Goal: Navigation & Orientation: Find specific page/section

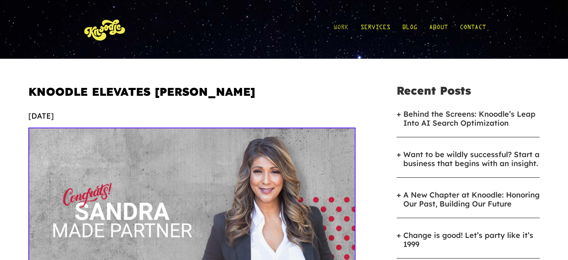
click at [343, 27] on link "Work" at bounding box center [341, 29] width 15 height 35
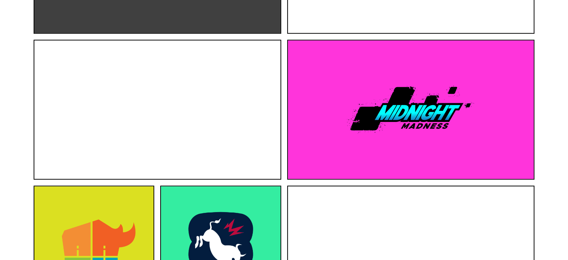
scroll to position [598, 0]
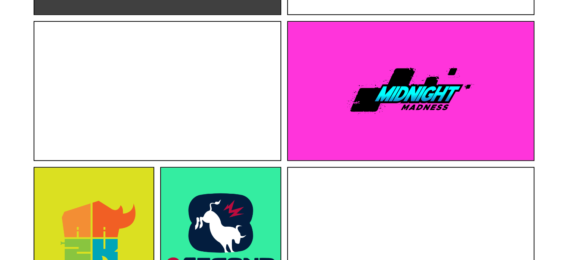
click at [417, 102] on img at bounding box center [411, 91] width 246 height 138
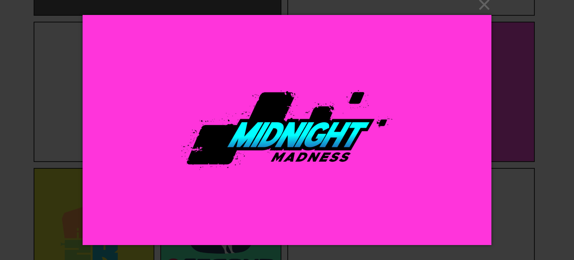
click at [293, 136] on img at bounding box center [287, 130] width 408 height 260
click at [521, 102] on div "× Loading..." at bounding box center [287, 130] width 574 height 260
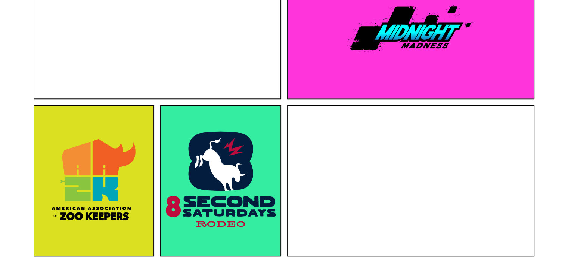
scroll to position [747, 0]
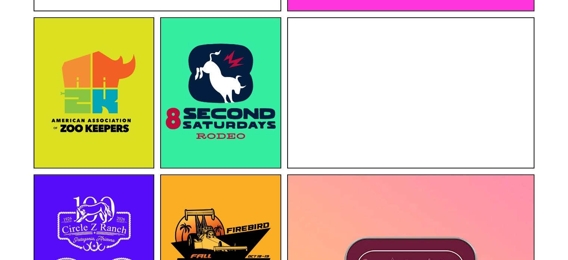
click at [194, 114] on img at bounding box center [220, 92] width 119 height 149
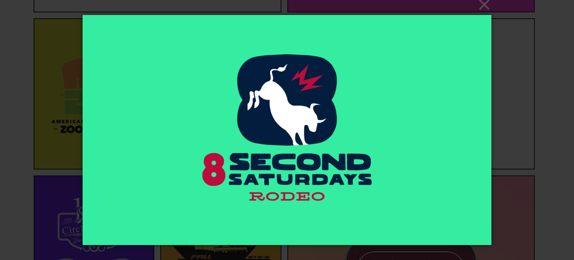
click at [194, 114] on img at bounding box center [287, 130] width 408 height 260
click at [534, 95] on div "× Loading..." at bounding box center [287, 130] width 574 height 260
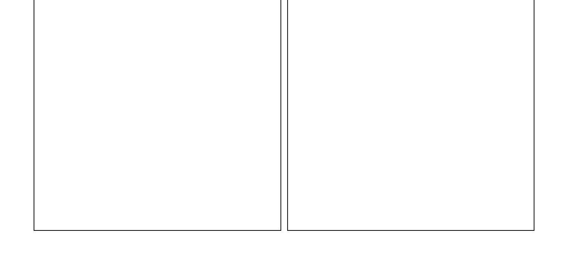
scroll to position [2766, 0]
